Goal: Find contact information: Find contact information

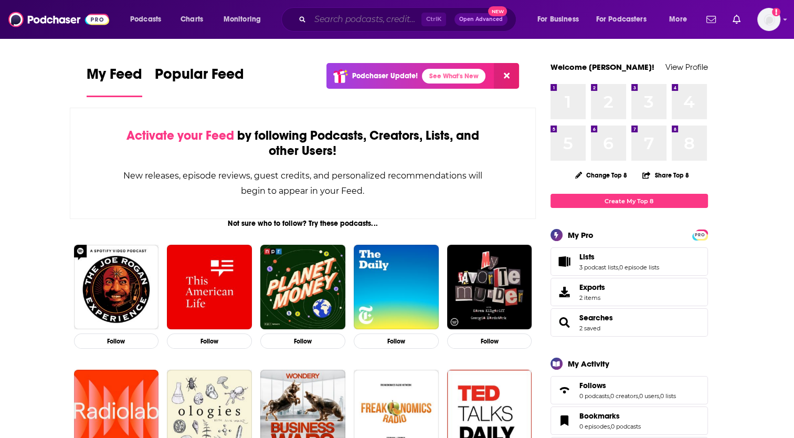
click at [335, 24] on input "Search podcasts, credits, & more..." at bounding box center [365, 19] width 111 height 17
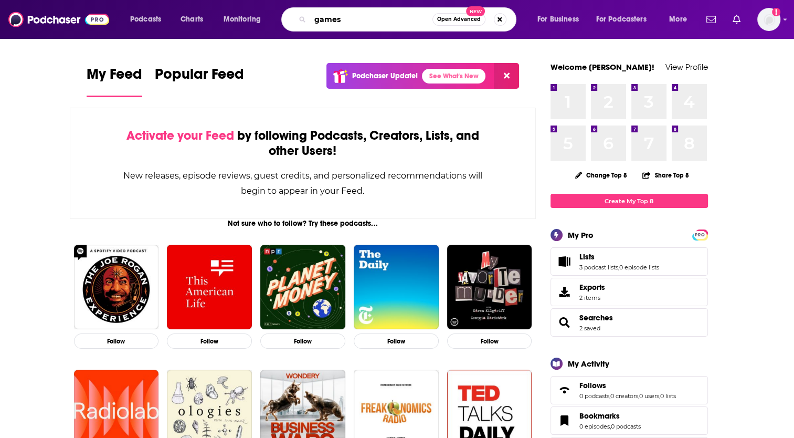
type input "games"
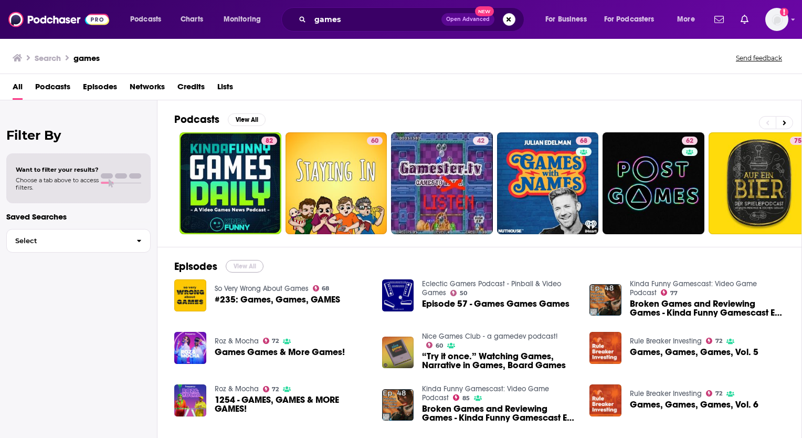
click at [254, 266] on button "View All" at bounding box center [245, 266] width 38 height 13
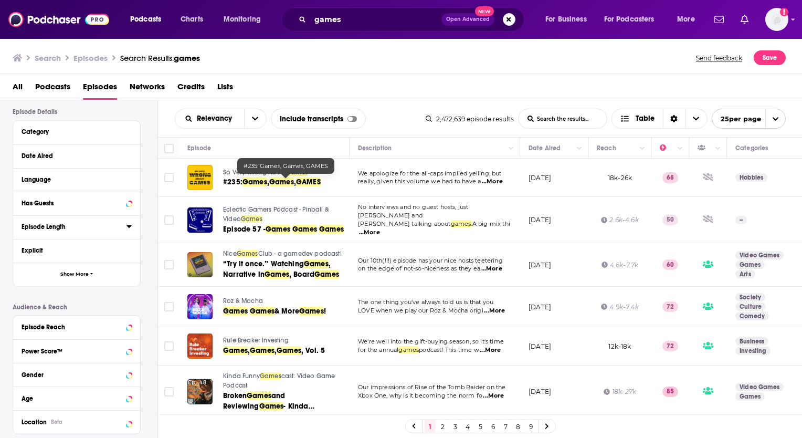
scroll to position [151, 0]
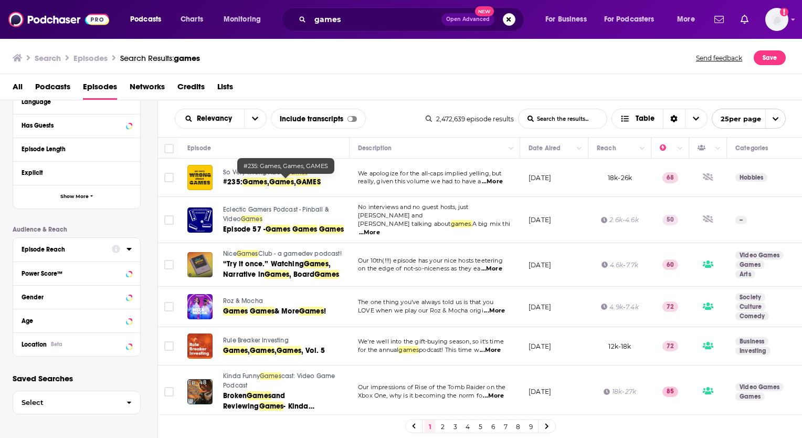
click at [128, 248] on icon at bounding box center [129, 249] width 5 height 3
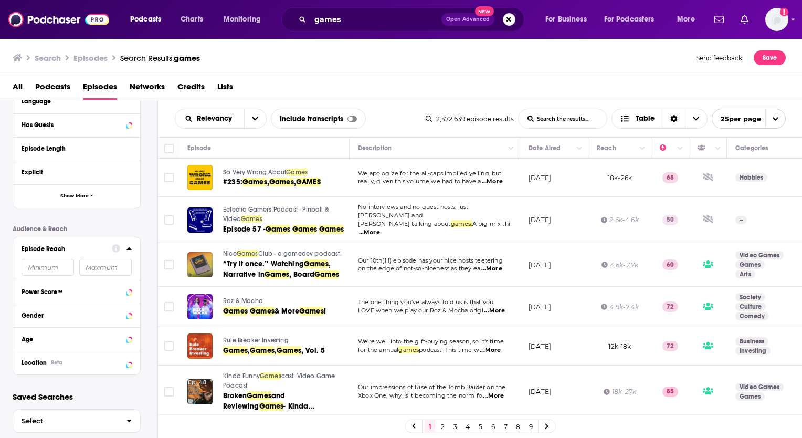
click at [128, 248] on icon at bounding box center [129, 248] width 5 height 3
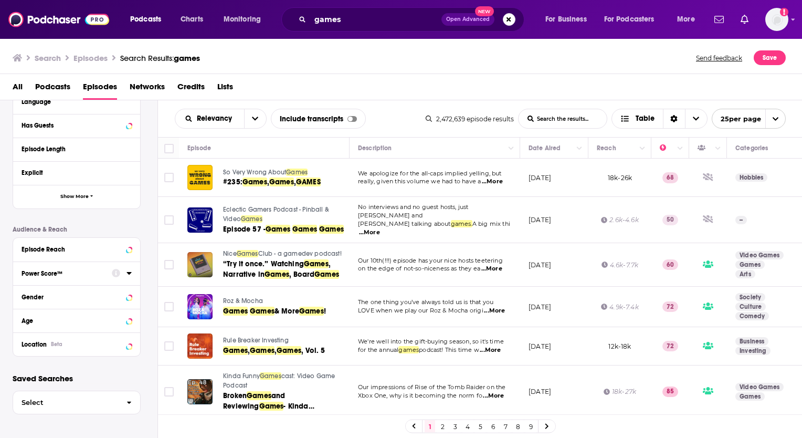
click at [130, 272] on icon at bounding box center [129, 273] width 5 height 8
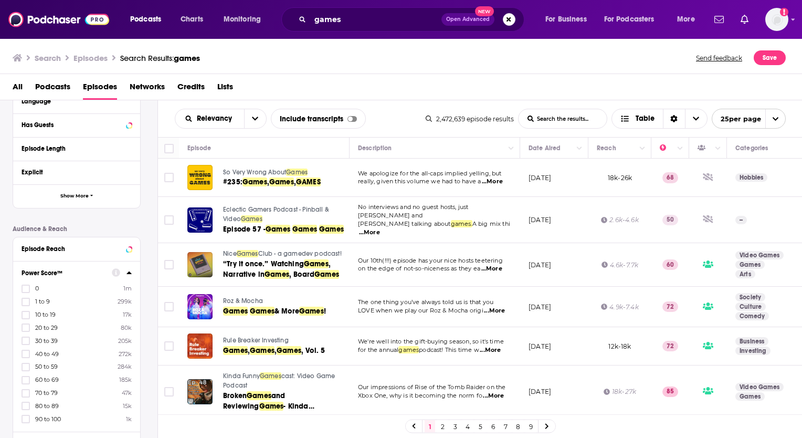
click at [130, 272] on icon at bounding box center [129, 272] width 5 height 3
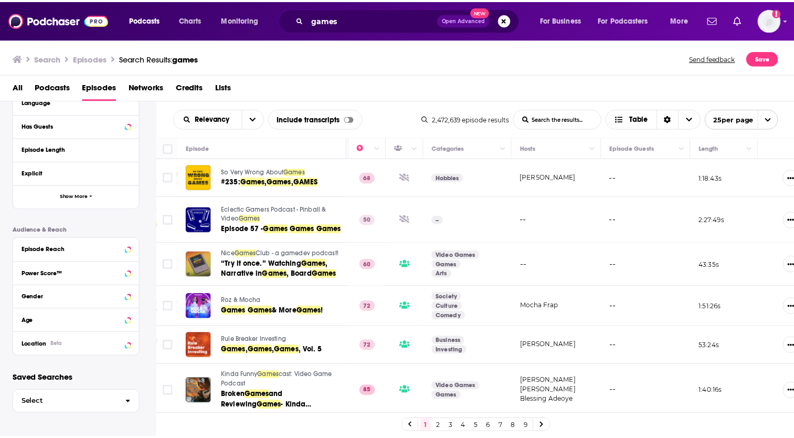
scroll to position [0, 331]
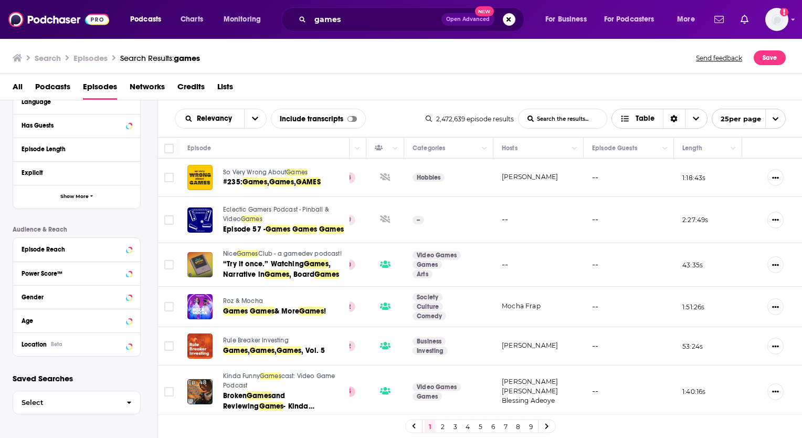
click at [694, 119] on icon "Choose View" at bounding box center [696, 119] width 6 height 4
click at [644, 135] on span "Card" at bounding box center [667, 138] width 66 height 6
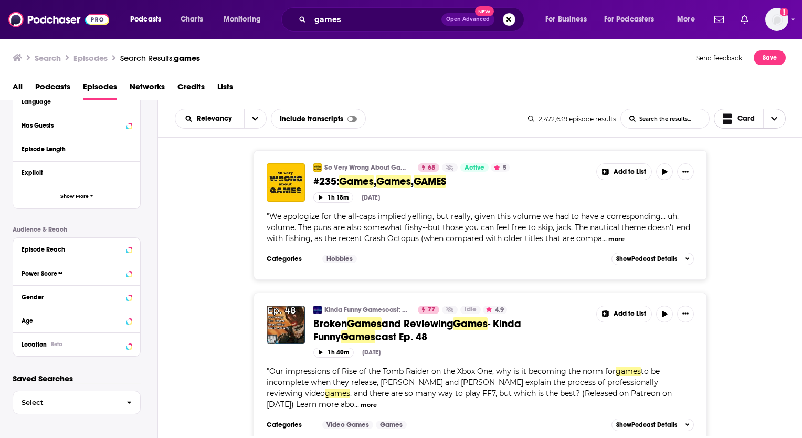
click at [777, 118] on icon "Choose View" at bounding box center [774, 118] width 6 height 7
click at [753, 158] on div "Table" at bounding box center [750, 155] width 72 height 18
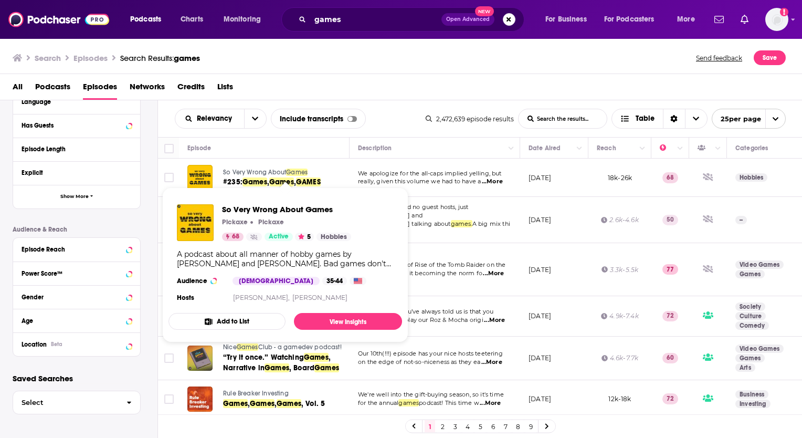
click at [238, 169] on span "So Very Wrong About" at bounding box center [254, 172] width 63 height 7
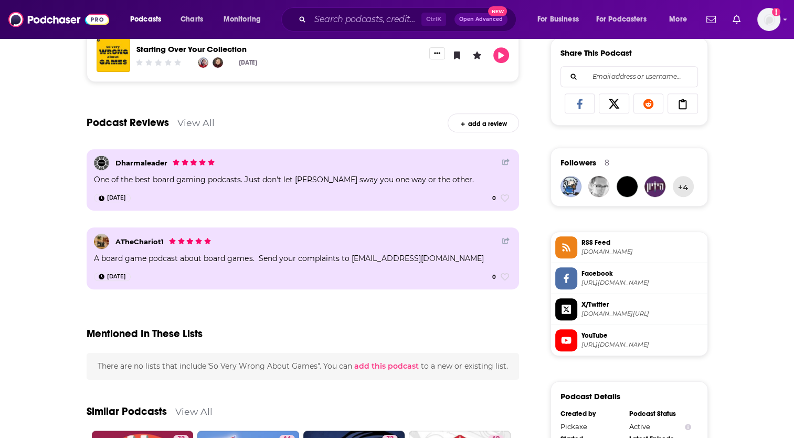
scroll to position [712, 0]
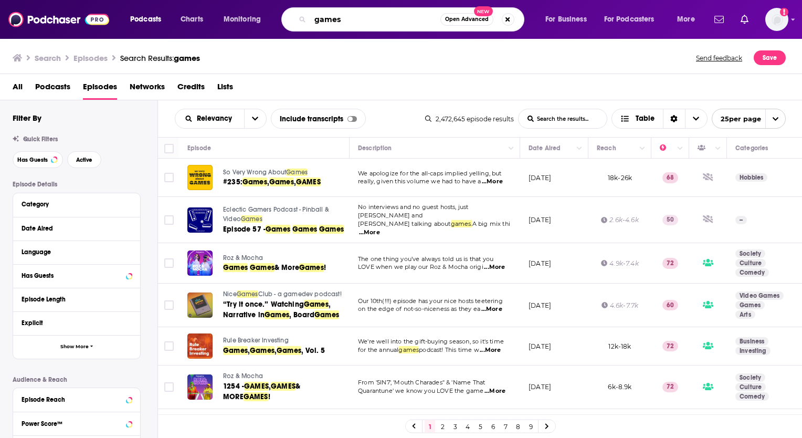
click at [345, 20] on input "games" at bounding box center [375, 19] width 130 height 17
type input "g"
type input "Post games"
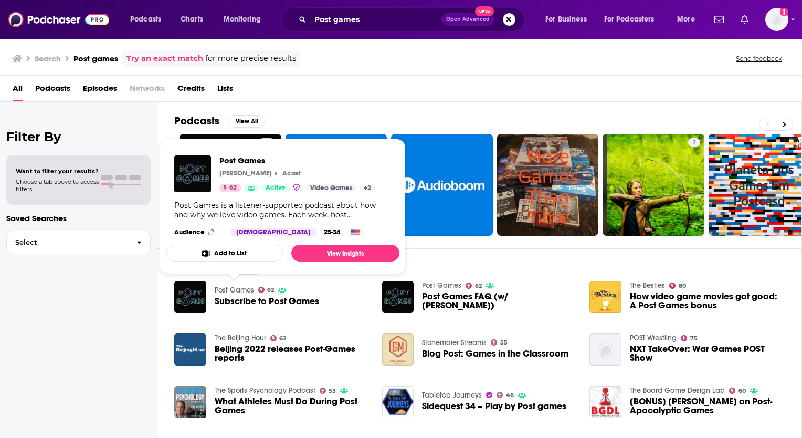
click at [229, 289] on link "Post Games" at bounding box center [234, 290] width 39 height 9
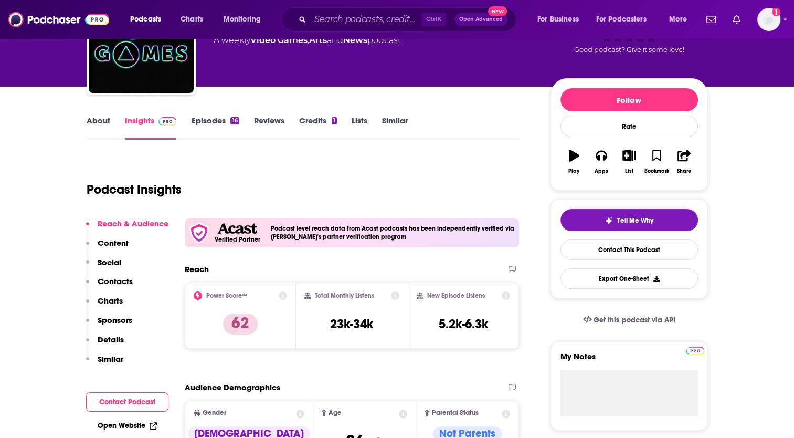
scroll to position [53, 0]
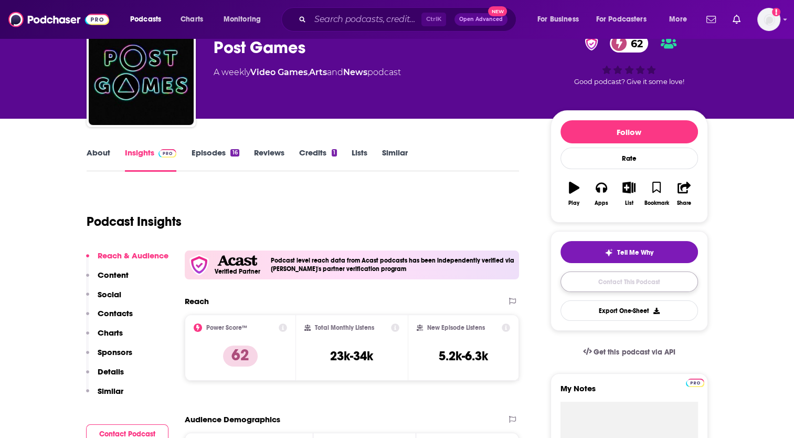
click at [664, 280] on link "Contact This Podcast" at bounding box center [630, 281] width 138 height 20
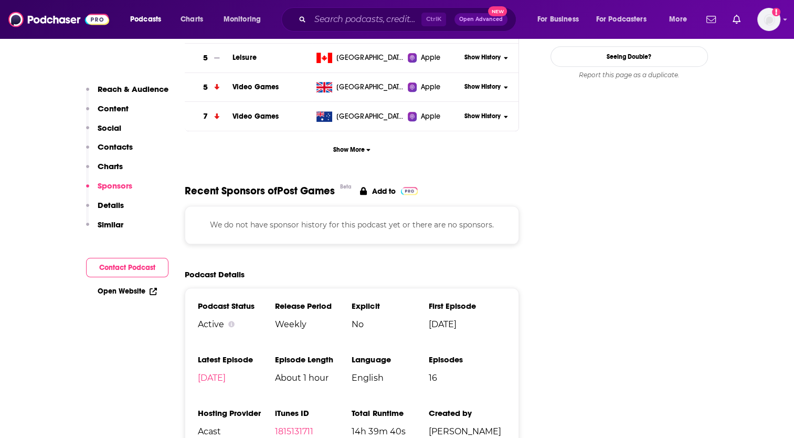
scroll to position [966, 0]
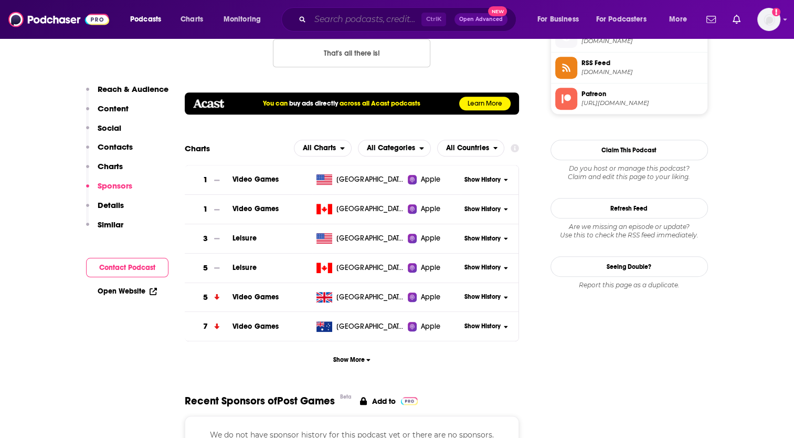
click at [327, 17] on input "Search podcasts, credits, & more..." at bounding box center [365, 19] width 111 height 17
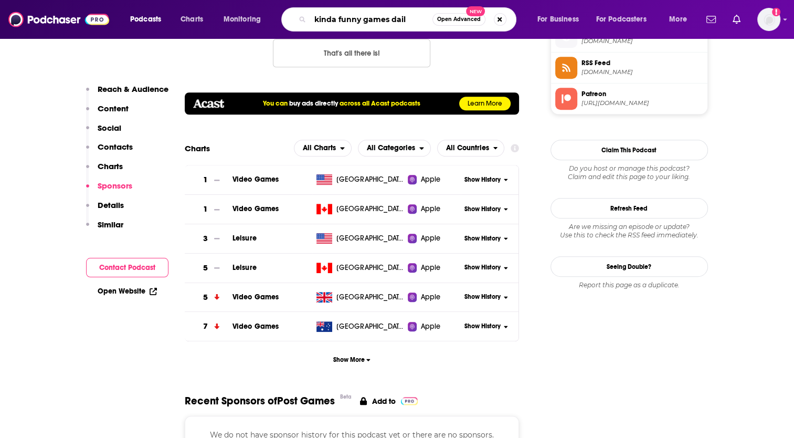
type input "kinda funny games daily"
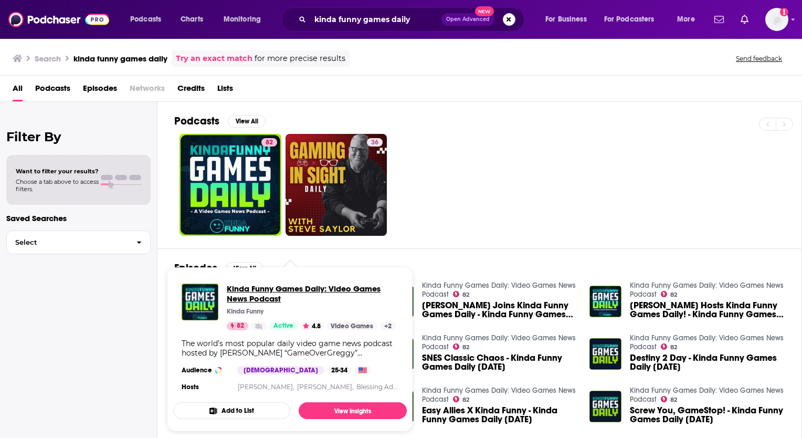
click at [254, 289] on span "Kinda Funny Games Daily: Video Games News Podcast" at bounding box center [313, 294] width 172 height 20
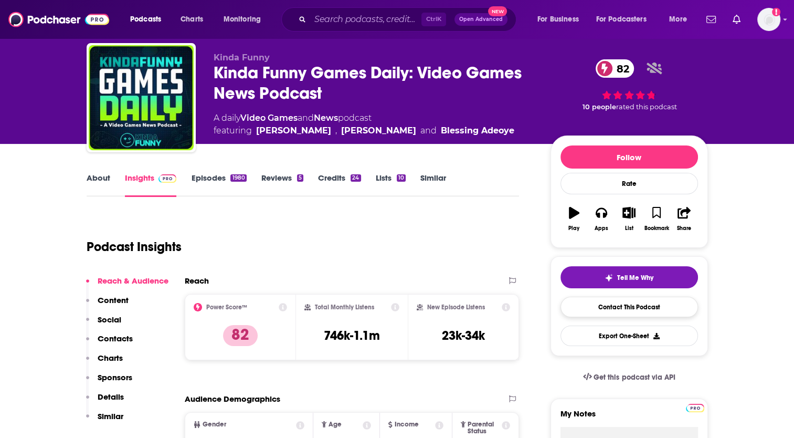
scroll to position [53, 0]
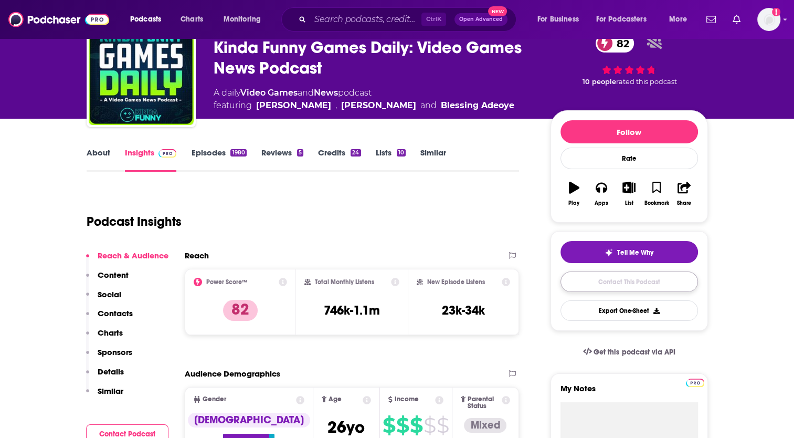
click at [621, 280] on link "Contact This Podcast" at bounding box center [630, 281] width 138 height 20
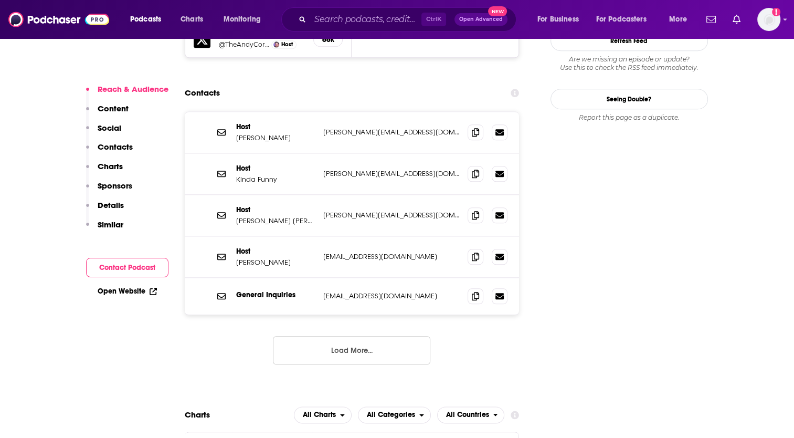
scroll to position [1038, 0]
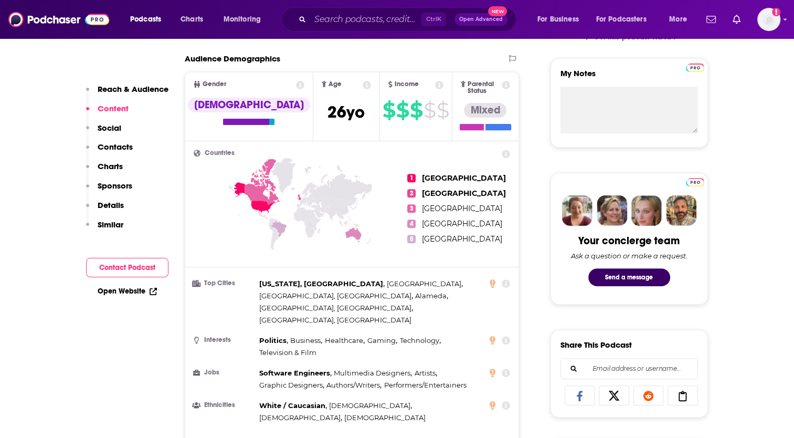
scroll to position [355, 0]
